Goal: Task Accomplishment & Management: Use online tool/utility

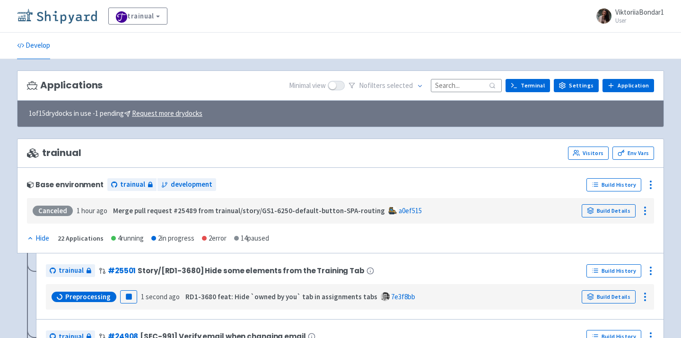
click at [43, 20] on img at bounding box center [57, 16] width 80 height 15
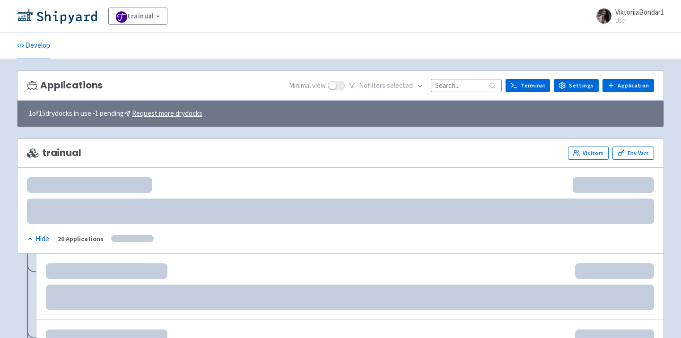
click at [487, 83] on input at bounding box center [466, 85] width 71 height 13
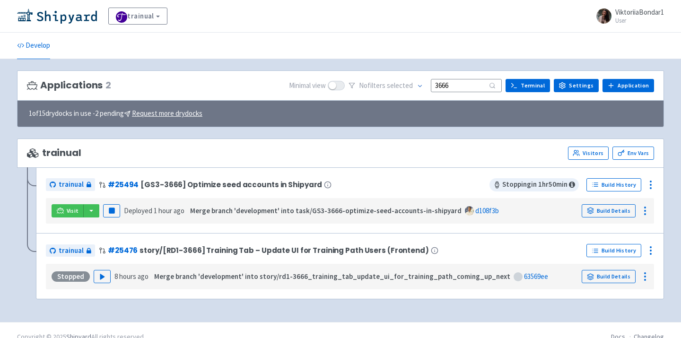
type input "3666"
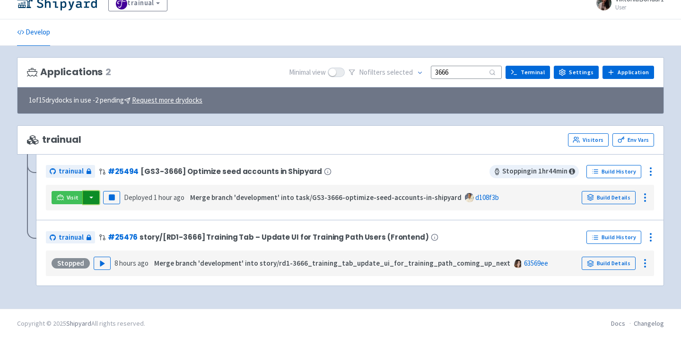
click at [92, 197] on button "button" at bounding box center [91, 197] width 16 height 13
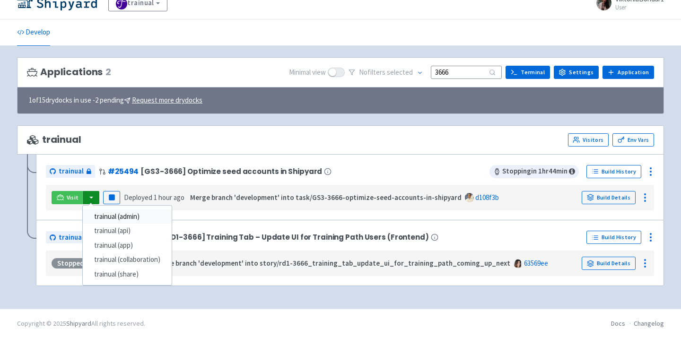
click at [114, 219] on link "trainual (admin)" at bounding box center [127, 216] width 89 height 15
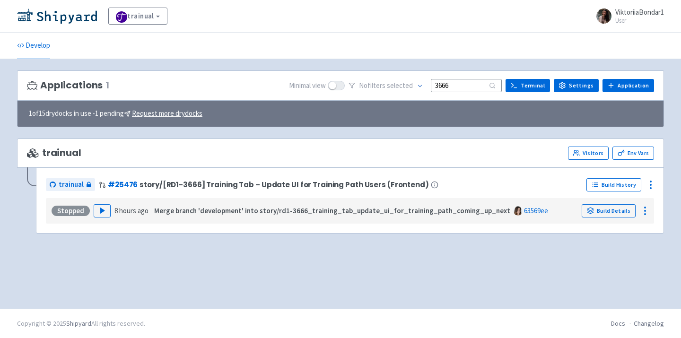
scroll to position [0, 0]
click at [67, 16] on img at bounding box center [57, 16] width 80 height 15
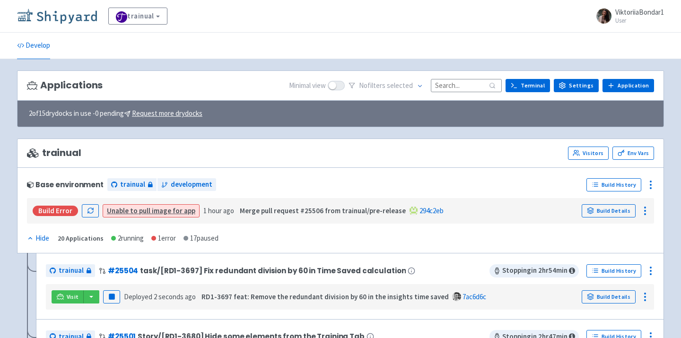
click at [76, 17] on img at bounding box center [57, 16] width 80 height 15
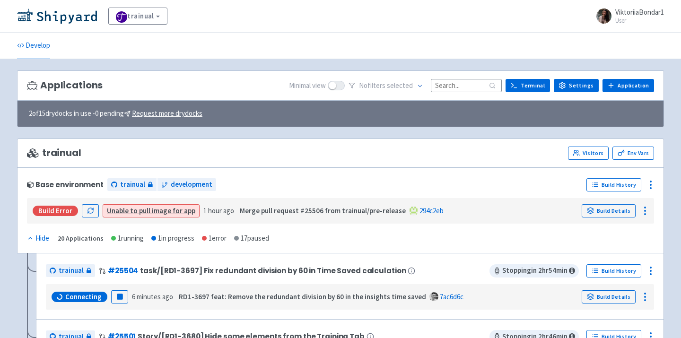
click at [451, 85] on input at bounding box center [466, 85] width 71 height 13
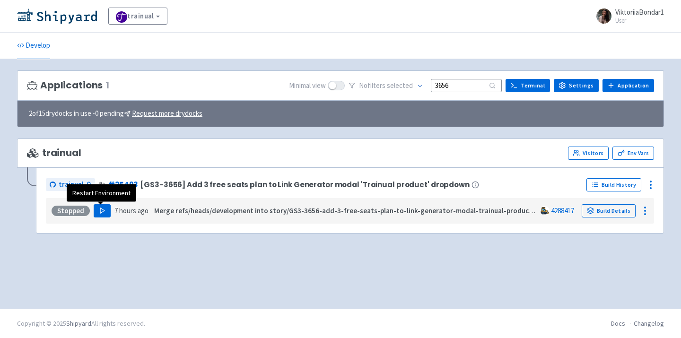
type input "3656"
click at [103, 212] on icon "button" at bounding box center [102, 210] width 7 height 7
